Goal: Communication & Community: Answer question/provide support

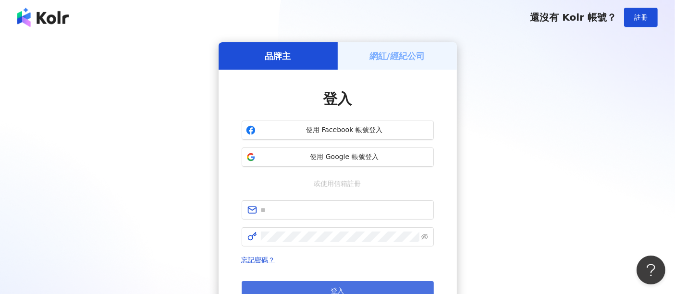
scroll to position [43, 0]
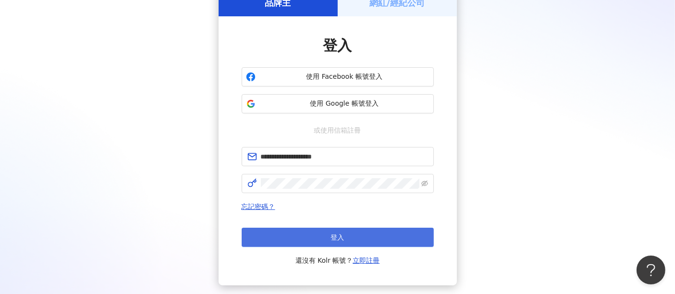
click at [302, 242] on button "登入" at bounding box center [338, 237] width 192 height 19
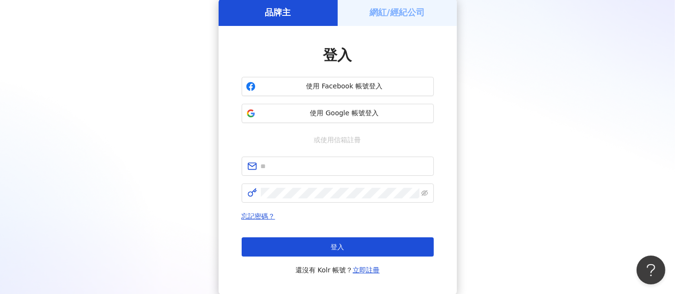
scroll to position [0, 0]
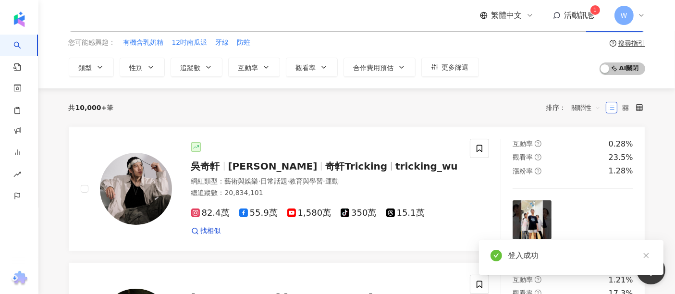
scroll to position [107, 0]
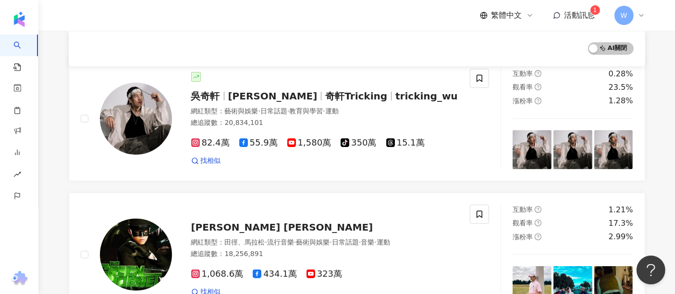
click at [575, 8] on div "繁體中文 活動訊息 1 W" at bounding box center [562, 15] width 165 height 19
click at [572, 11] on span "活動訊息" at bounding box center [580, 15] width 31 height 9
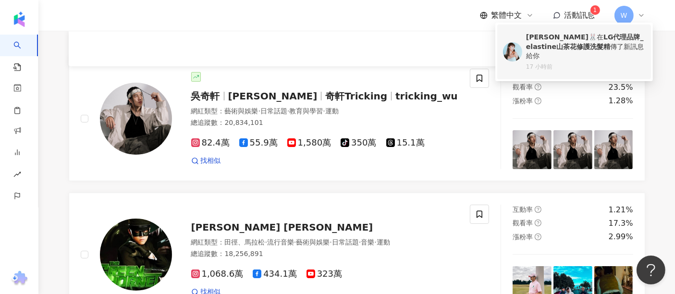
click at [561, 52] on div "[PERSON_NAME]🐰 在 LG代理品牌_elastine山茶花修護洗髮精 傳了新訊息給你 17 小時前" at bounding box center [585, 52] width 119 height 38
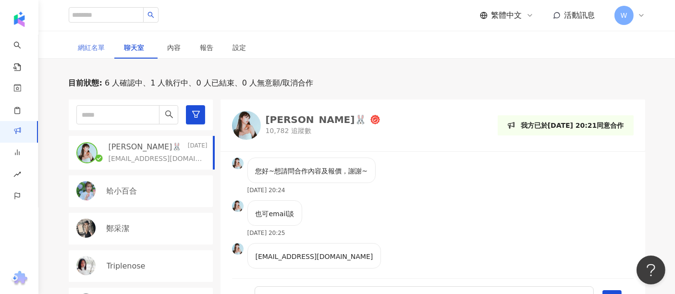
scroll to position [58, 0]
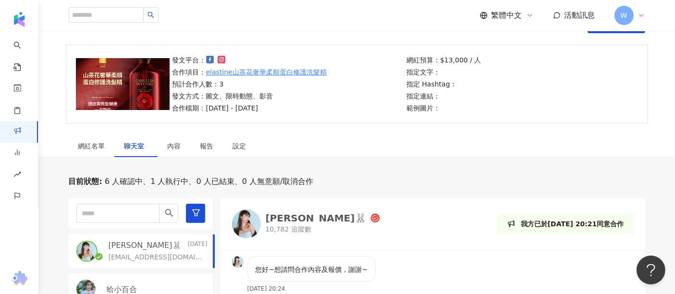
click at [170, 180] on span "6 人確認中、1 人執行中、0 人已結束、0 人無意願/取消合作" at bounding box center [207, 181] width 211 height 11
click at [93, 144] on div "網紅名單" at bounding box center [91, 146] width 27 height 11
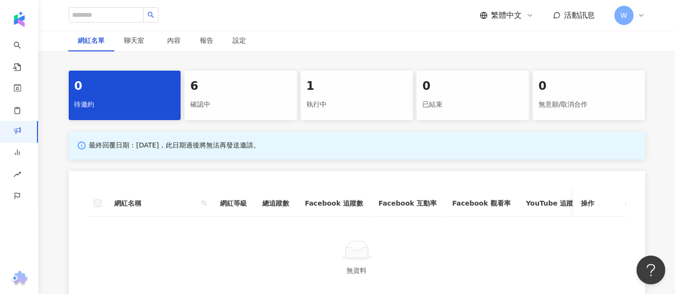
scroll to position [165, 0]
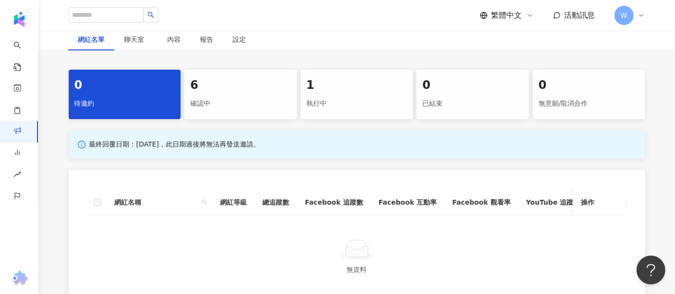
click at [322, 94] on div "1 執行中" at bounding box center [357, 94] width 112 height 49
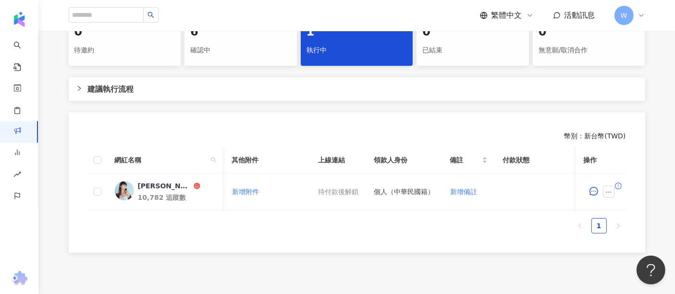
scroll to position [0, 374]
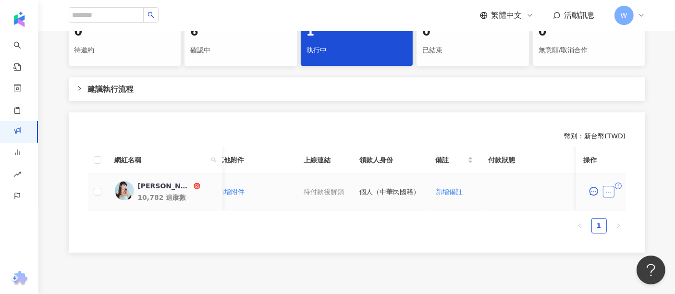
click at [608, 192] on icon "ellipsis" at bounding box center [609, 192] width 7 height 7
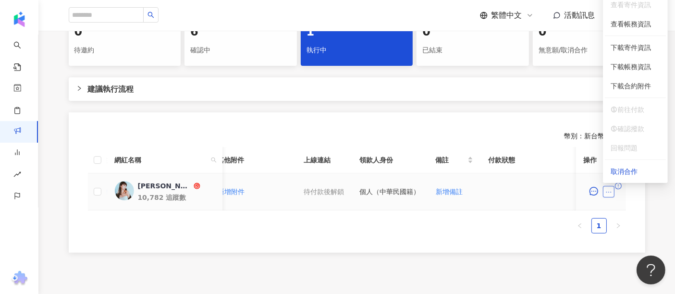
click at [608, 192] on icon "ellipsis" at bounding box center [609, 192] width 7 height 7
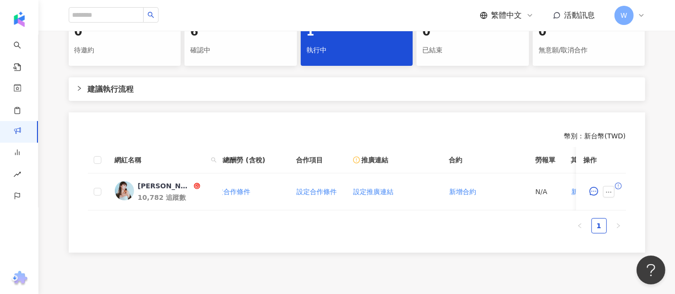
scroll to position [0, 0]
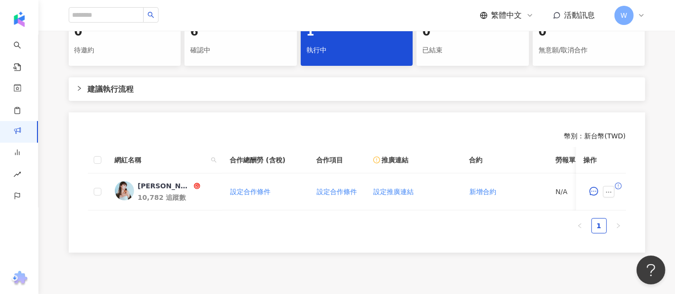
click at [252, 234] on ul "1" at bounding box center [357, 225] width 538 height 15
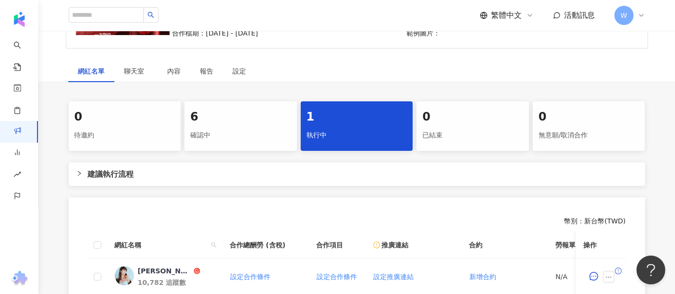
scroll to position [111, 0]
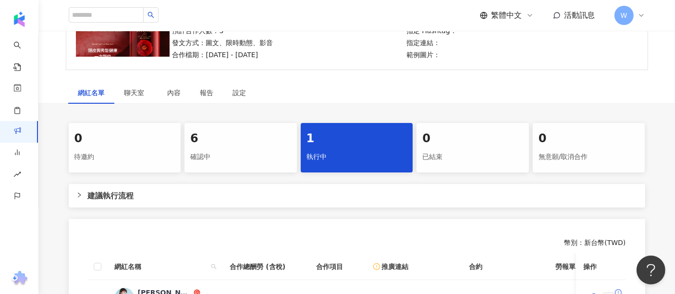
click at [601, 12] on div "繁體中文 活動訊息 W" at bounding box center [562, 15] width 165 height 19
click at [586, 14] on span "活動訊息" at bounding box center [580, 15] width 31 height 9
click at [480, 14] on icon at bounding box center [484, 16] width 8 height 8
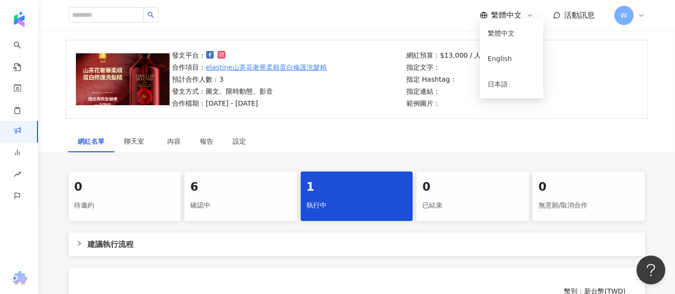
scroll to position [58, 0]
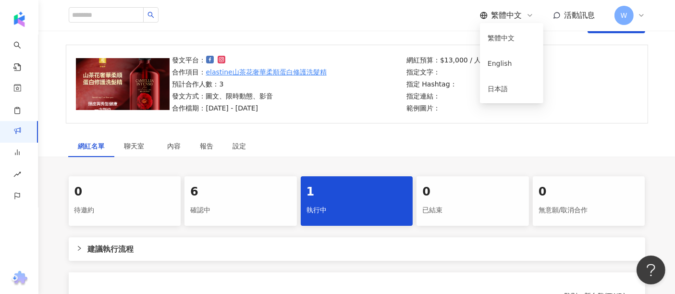
click at [332, 136] on div "網紅名單 聊天室 內容 報告 設定" at bounding box center [356, 146] width 615 height 22
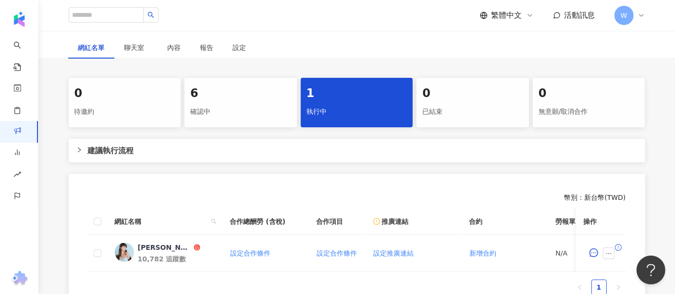
scroll to position [218, 0]
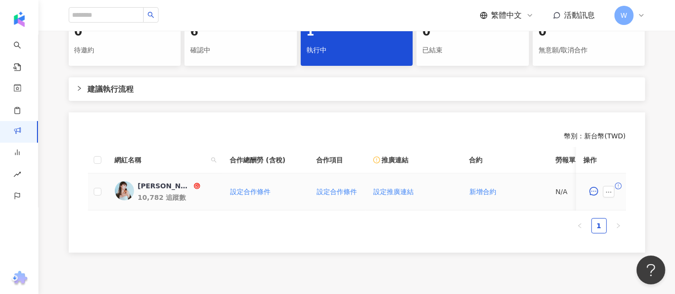
click at [148, 183] on div "[PERSON_NAME]🐰" at bounding box center [165, 186] width 54 height 10
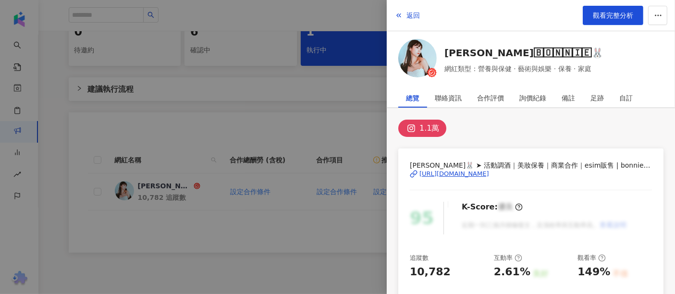
click at [416, 52] on img at bounding box center [417, 58] width 38 height 38
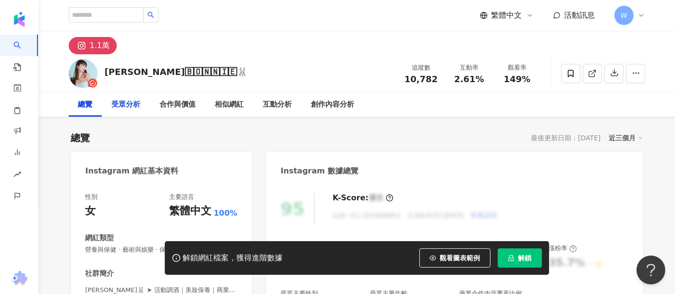
click at [138, 112] on div "受眾分析" at bounding box center [126, 105] width 48 height 24
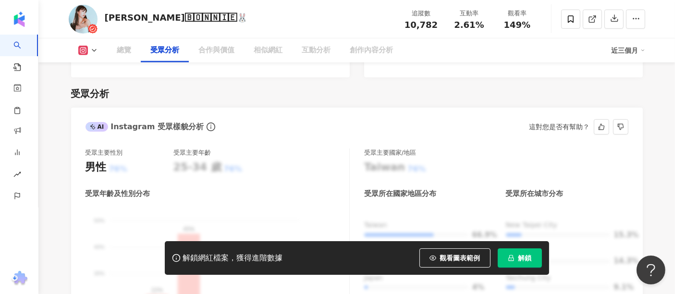
scroll to position [821, 0]
click at [212, 50] on div "合作與價值" at bounding box center [217, 51] width 36 height 12
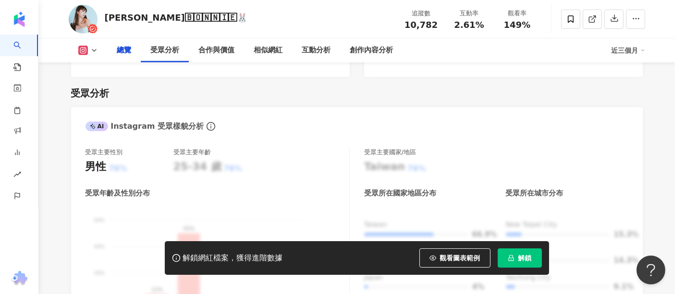
scroll to position [820, 0]
click at [77, 49] on button at bounding box center [88, 51] width 39 height 10
click at [95, 69] on button "Instagram" at bounding box center [99, 68] width 51 height 13
click at [71, 48] on button at bounding box center [88, 51] width 39 height 10
click at [97, 67] on button "Instagram" at bounding box center [99, 68] width 51 height 13
